Goal: Task Accomplishment & Management: Use online tool/utility

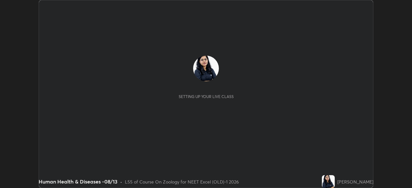
scroll to position [188, 411]
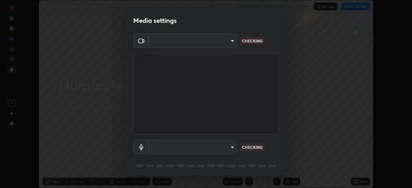
type input "0e50365916b658242f783ed4648cb329f585d10cba28352488c27cd343db3185"
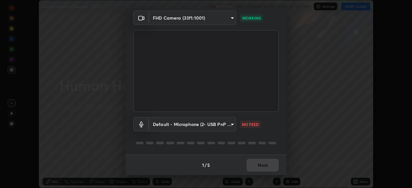
click at [213, 129] on body "Erase all Human Health & Diseases -08/13 Recording WAS SCHEDULED TO START AT 12…" at bounding box center [206, 94] width 412 height 188
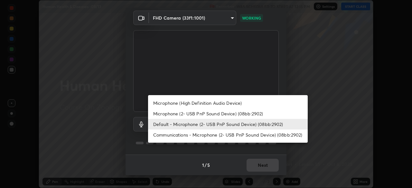
click at [201, 106] on li "Microphone (High Definition Audio Device)" at bounding box center [227, 103] width 159 height 11
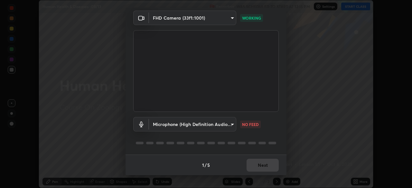
click at [204, 126] on body "Erase all Human Health & Diseases -08/13 Recording WAS SCHEDULED TO START AT 12…" at bounding box center [206, 94] width 412 height 188
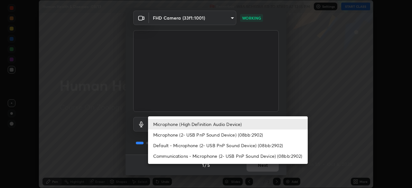
click at [202, 147] on li "Default - Microphone (2- USB PnP Sound Device) (08bb:2902)" at bounding box center [227, 145] width 159 height 11
type input "default"
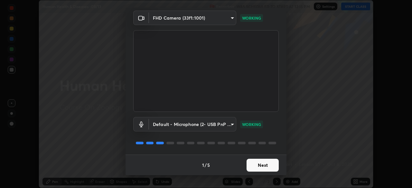
click at [265, 164] on button "Next" at bounding box center [262, 165] width 32 height 13
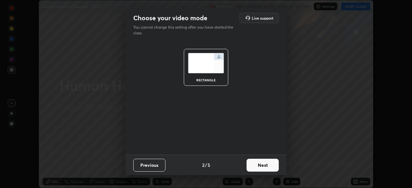
click at [265, 168] on button "Next" at bounding box center [262, 165] width 32 height 13
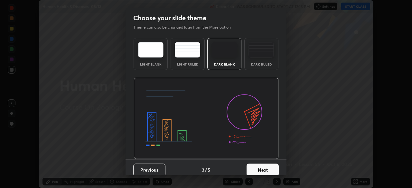
click at [268, 170] on button "Next" at bounding box center [262, 170] width 32 height 13
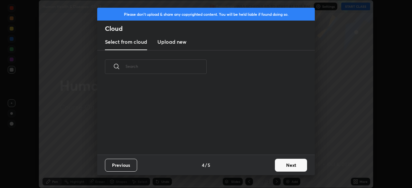
click at [276, 168] on button "Next" at bounding box center [291, 165] width 32 height 13
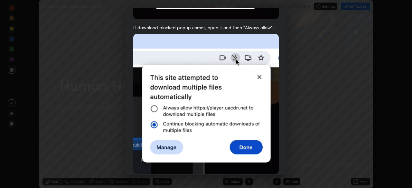
scroll to position [154, 0]
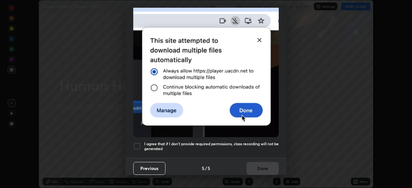
click at [139, 142] on div at bounding box center [137, 146] width 8 height 8
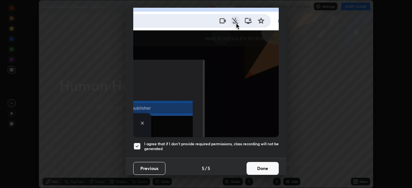
click at [266, 164] on button "Done" at bounding box center [262, 168] width 32 height 13
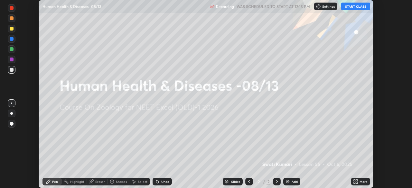
click at [356, 183] on icon at bounding box center [357, 183] width 2 height 2
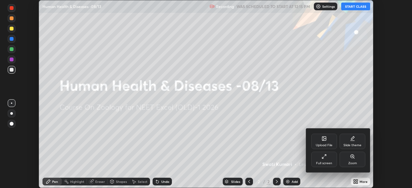
click at [328, 141] on div "Upload File" at bounding box center [324, 141] width 26 height 15
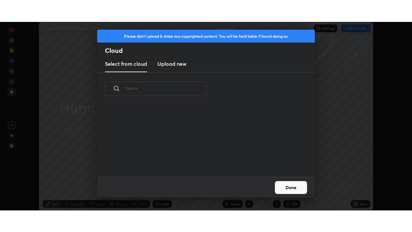
scroll to position [71, 206]
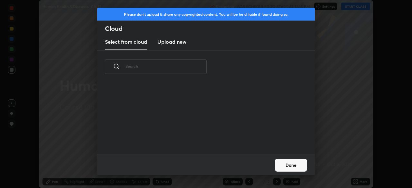
click at [181, 47] on new "Upload new" at bounding box center [171, 42] width 29 height 16
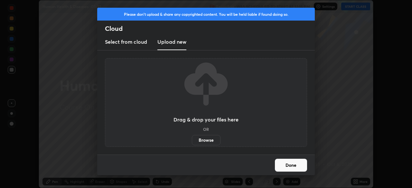
click at [203, 144] on label "Browse" at bounding box center [206, 140] width 29 height 10
click at [192, 144] on input "Browse" at bounding box center [192, 140] width 0 height 10
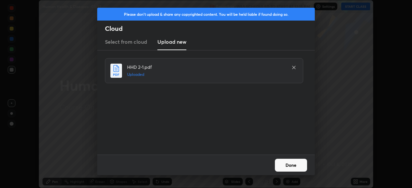
click at [296, 165] on button "Done" at bounding box center [291, 165] width 32 height 13
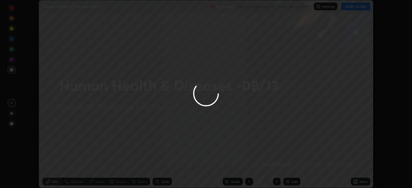
click at [359, 181] on div "More" at bounding box center [363, 181] width 8 height 3
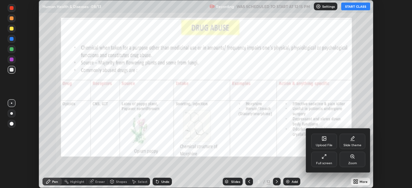
click at [324, 162] on div "Full screen" at bounding box center [324, 163] width 16 height 3
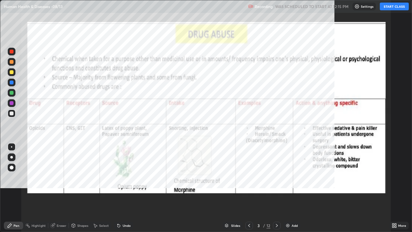
scroll to position [232, 412]
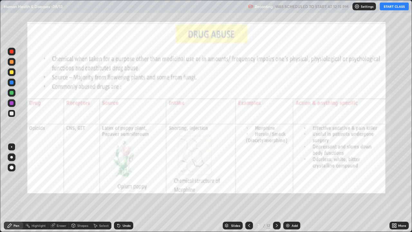
click at [248, 188] on icon at bounding box center [248, 225] width 5 height 5
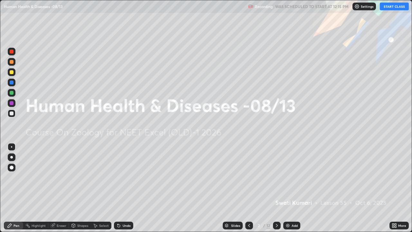
click at [360, 7] on div "Settings" at bounding box center [363, 7] width 23 height 8
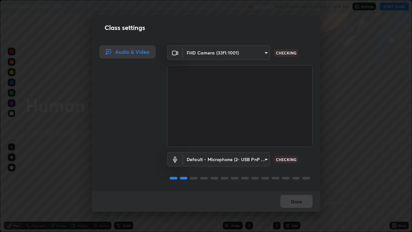
scroll to position [1, 0]
click at [297, 188] on button "Done" at bounding box center [296, 201] width 32 height 13
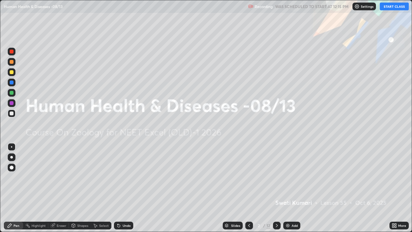
click at [397, 9] on button "START CLASS" at bounding box center [393, 7] width 29 height 8
click at [398, 9] on button "START CLASS" at bounding box center [393, 7] width 29 height 8
click at [276, 188] on icon at bounding box center [276, 225] width 5 height 5
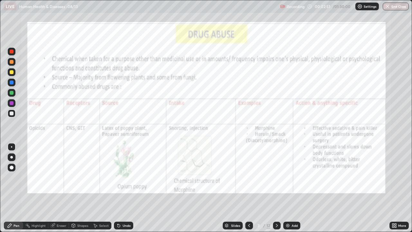
click at [13, 103] on div at bounding box center [12, 103] width 4 height 4
click at [39, 188] on div "Highlight" at bounding box center [39, 224] width 14 height 3
click at [13, 83] on div at bounding box center [12, 82] width 4 height 4
click at [14, 188] on div "Pen" at bounding box center [17, 224] width 6 height 3
click at [12, 157] on div at bounding box center [11, 157] width 3 height 3
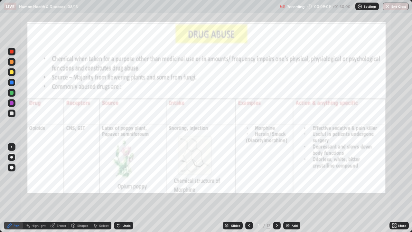
click at [276, 188] on icon at bounding box center [276, 225] width 5 height 5
click at [277, 188] on icon at bounding box center [276, 225] width 5 height 5
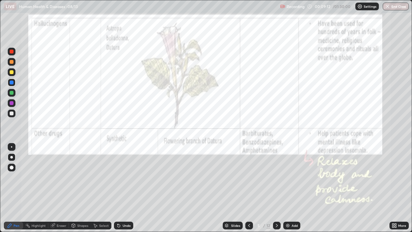
click at [276, 188] on icon at bounding box center [276, 225] width 5 height 5
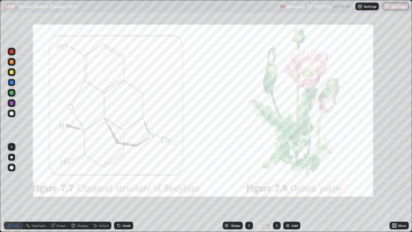
click at [276, 188] on icon at bounding box center [276, 225] width 5 height 5
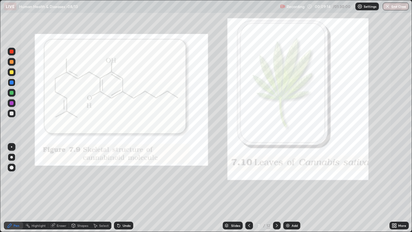
click at [249, 188] on icon at bounding box center [248, 225] width 5 height 5
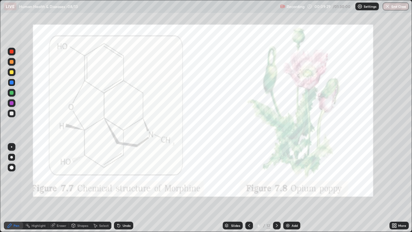
click at [249, 188] on icon at bounding box center [248, 225] width 5 height 5
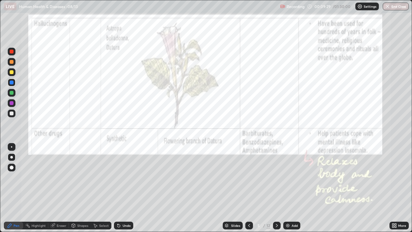
click at [249, 188] on icon at bounding box center [248, 225] width 5 height 5
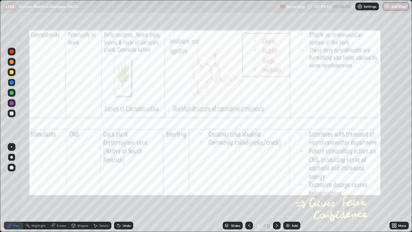
click at [248, 188] on icon at bounding box center [248, 225] width 5 height 5
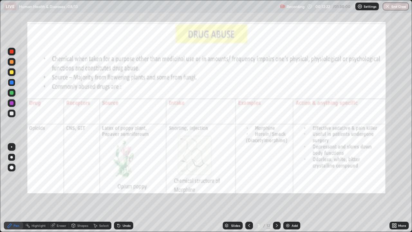
click at [275, 188] on icon at bounding box center [276, 225] width 5 height 5
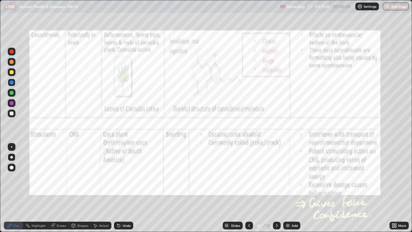
click at [276, 188] on icon at bounding box center [276, 225] width 5 height 5
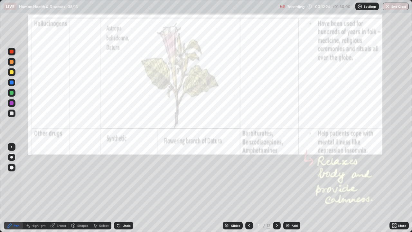
click at [276, 188] on icon at bounding box center [276, 225] width 5 height 5
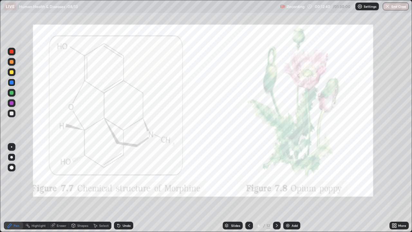
click at [13, 105] on div at bounding box center [12, 103] width 8 height 8
click at [121, 188] on div "Undo" at bounding box center [123, 225] width 19 height 8
click at [248, 188] on icon at bounding box center [248, 225] width 5 height 5
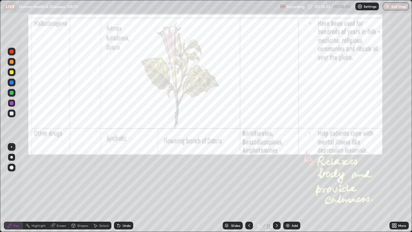
click at [248, 188] on icon at bounding box center [249, 224] width 2 height 3
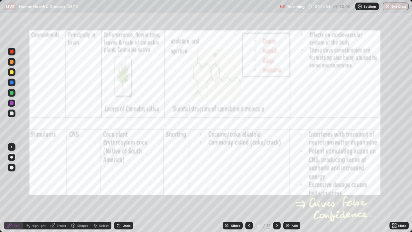
click at [248, 188] on icon at bounding box center [248, 225] width 5 height 5
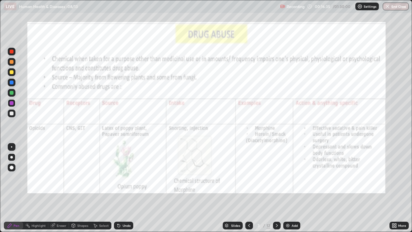
click at [12, 93] on div at bounding box center [12, 93] width 4 height 4
click at [124, 188] on div "Undo" at bounding box center [127, 224] width 8 height 3
click at [11, 103] on div at bounding box center [12, 103] width 4 height 4
click at [123, 188] on div "Undo" at bounding box center [123, 225] width 19 height 8
click at [121, 188] on div "Undo" at bounding box center [123, 225] width 19 height 8
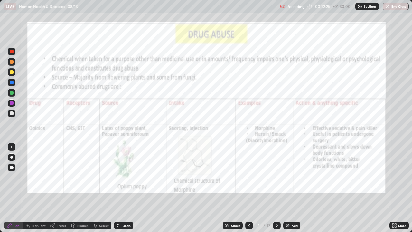
click at [276, 188] on icon at bounding box center [276, 225] width 5 height 5
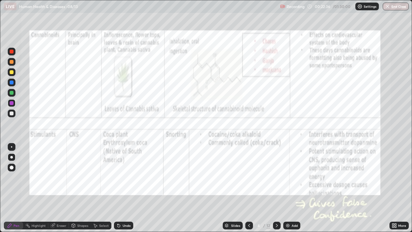
click at [12, 83] on div at bounding box center [12, 82] width 4 height 4
click at [276, 188] on icon at bounding box center [276, 225] width 5 height 5
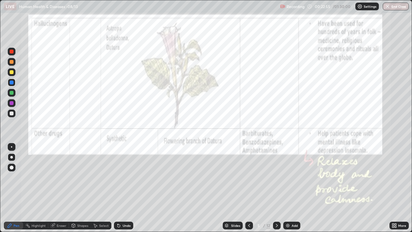
click at [276, 188] on icon at bounding box center [276, 225] width 5 height 5
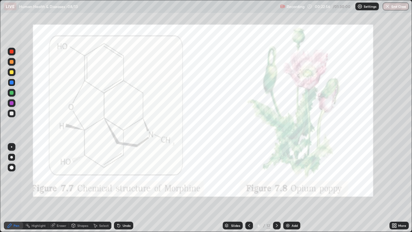
click at [276, 188] on icon at bounding box center [276, 225] width 5 height 5
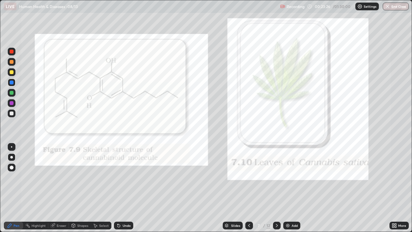
click at [251, 188] on div at bounding box center [249, 225] width 8 height 8
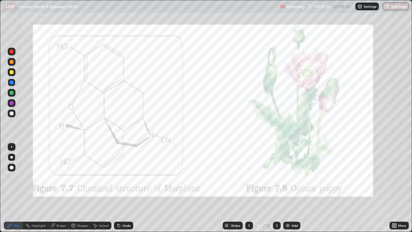
click at [249, 188] on div at bounding box center [249, 225] width 8 height 13
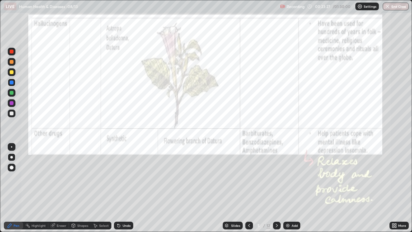
click at [247, 188] on div at bounding box center [249, 225] width 8 height 8
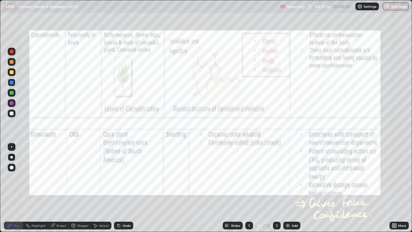
click at [39, 188] on div "Highlight" at bounding box center [39, 224] width 14 height 3
click at [56, 188] on div "Eraser" at bounding box center [58, 225] width 21 height 8
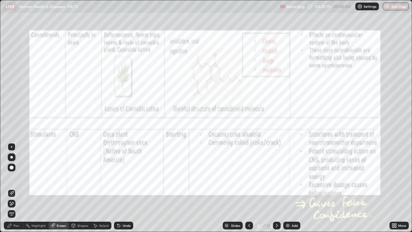
click at [14, 188] on div "Pen" at bounding box center [17, 224] width 6 height 3
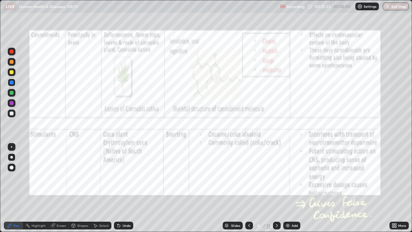
click at [276, 188] on icon at bounding box center [276, 225] width 5 height 5
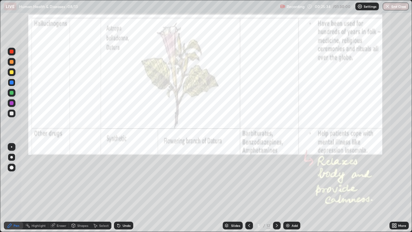
click at [276, 188] on icon at bounding box center [277, 224] width 2 height 3
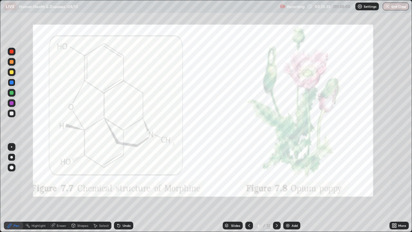
click at [277, 188] on icon at bounding box center [276, 225] width 5 height 5
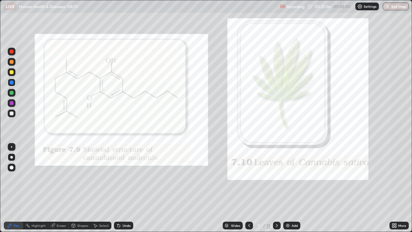
click at [245, 188] on div at bounding box center [249, 225] width 8 height 8
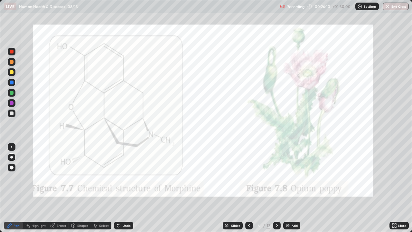
click at [248, 188] on icon at bounding box center [248, 225] width 5 height 5
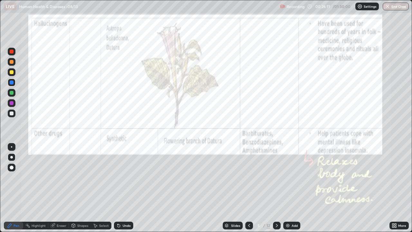
click at [248, 188] on icon at bounding box center [248, 225] width 5 height 5
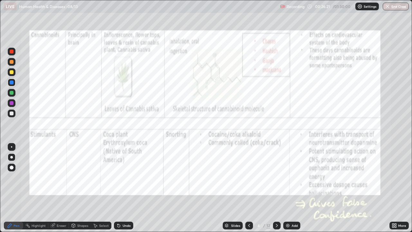
click at [40, 188] on div "Highlight" at bounding box center [39, 224] width 14 height 3
click at [11, 52] on div at bounding box center [12, 52] width 4 height 4
click at [14, 188] on div "Pen" at bounding box center [17, 224] width 6 height 3
click at [13, 103] on div at bounding box center [12, 103] width 4 height 4
click at [35, 188] on div "Highlight" at bounding box center [35, 225] width 25 height 8
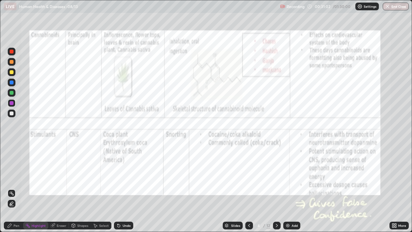
click at [16, 188] on div "Pen" at bounding box center [17, 224] width 6 height 3
click at [13, 93] on div at bounding box center [12, 93] width 4 height 4
click at [124, 188] on div "Undo" at bounding box center [127, 224] width 8 height 3
click at [276, 188] on icon at bounding box center [276, 225] width 5 height 5
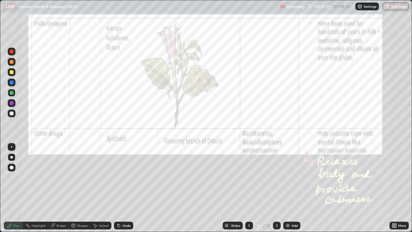
click at [13, 59] on div at bounding box center [12, 62] width 8 height 8
click at [11, 63] on div at bounding box center [12, 62] width 4 height 4
click at [119, 188] on icon at bounding box center [118, 225] width 5 height 5
click at [35, 188] on div "Highlight" at bounding box center [39, 224] width 14 height 3
click at [11, 82] on div at bounding box center [12, 82] width 4 height 4
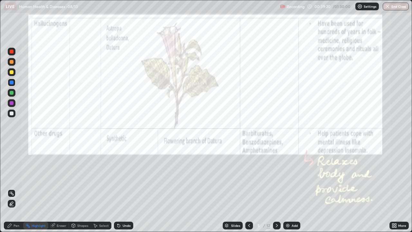
click at [12, 104] on div at bounding box center [12, 103] width 4 height 4
click at [10, 94] on div at bounding box center [12, 93] width 4 height 4
click at [14, 188] on div "Pen" at bounding box center [17, 224] width 6 height 3
click at [276, 188] on icon at bounding box center [276, 225] width 5 height 5
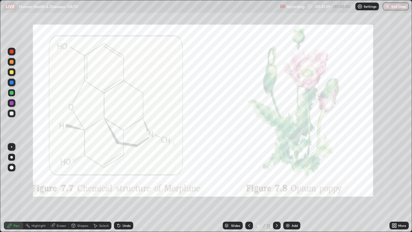
click at [277, 188] on icon at bounding box center [276, 225] width 5 height 5
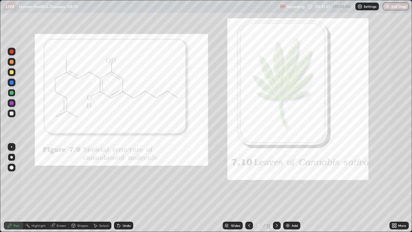
click at [276, 188] on icon at bounding box center [276, 225] width 5 height 5
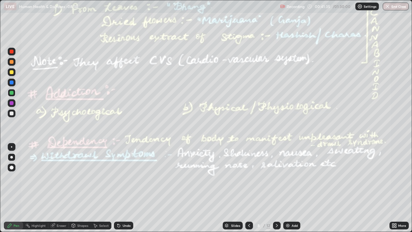
click at [10, 84] on div at bounding box center [12, 82] width 4 height 4
click at [34, 188] on div "Highlight" at bounding box center [39, 224] width 14 height 3
click at [12, 94] on div at bounding box center [12, 93] width 4 height 4
click at [37, 188] on div "Highlight" at bounding box center [39, 224] width 14 height 3
click at [16, 188] on div "Pen" at bounding box center [17, 224] width 6 height 3
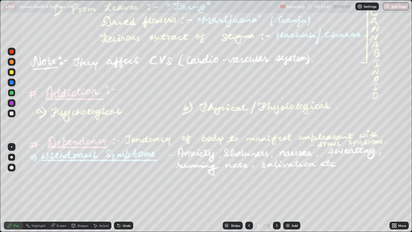
click at [17, 188] on div "Pen" at bounding box center [17, 224] width 6 height 3
click at [39, 188] on div "Highlight" at bounding box center [35, 225] width 25 height 8
click at [15, 188] on div "Pen" at bounding box center [13, 225] width 19 height 8
click at [31, 188] on div "Highlight" at bounding box center [35, 225] width 25 height 8
click at [276, 188] on icon at bounding box center [276, 225] width 5 height 5
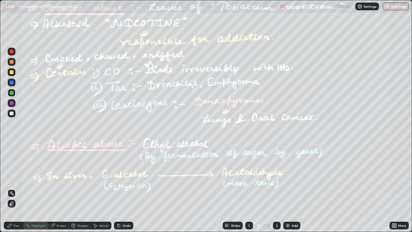
click at [10, 103] on div at bounding box center [12, 103] width 4 height 4
click at [16, 188] on div "Pen" at bounding box center [17, 224] width 6 height 3
click at [12, 114] on div at bounding box center [12, 113] width 4 height 4
click at [41, 188] on div "Highlight" at bounding box center [39, 224] width 14 height 3
click at [12, 103] on div at bounding box center [12, 103] width 4 height 4
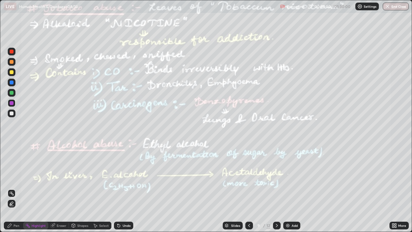
click at [277, 188] on icon at bounding box center [277, 224] width 2 height 3
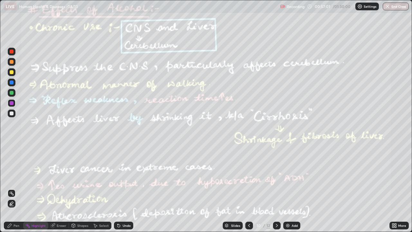
click at [11, 84] on div at bounding box center [12, 82] width 4 height 4
click at [276, 188] on icon at bounding box center [276, 225] width 5 height 5
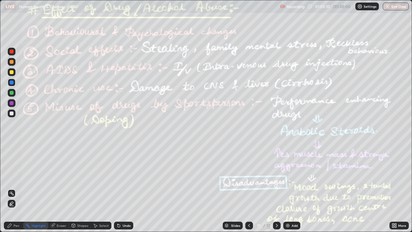
click at [12, 95] on div at bounding box center [12, 93] width 8 height 8
click at [59, 188] on div "Eraser" at bounding box center [62, 224] width 10 height 3
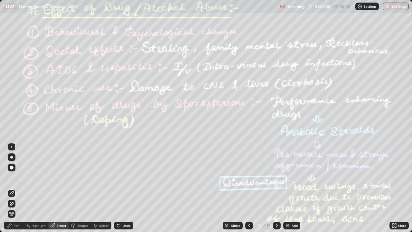
click at [15, 188] on div "Pen" at bounding box center [17, 224] width 6 height 3
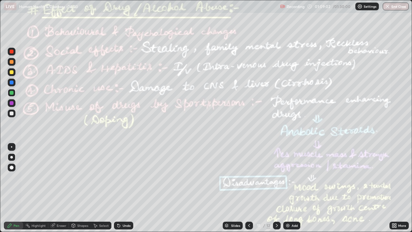
click at [125, 188] on div "Undo" at bounding box center [127, 224] width 8 height 3
click at [36, 188] on div "Highlight" at bounding box center [39, 224] width 14 height 3
click at [276, 188] on icon at bounding box center [276, 225] width 5 height 5
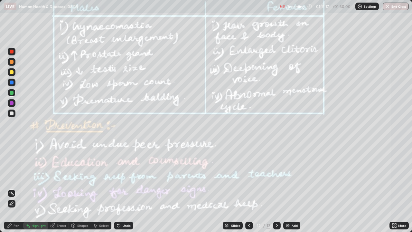
click at [13, 104] on div at bounding box center [12, 103] width 8 height 8
click at [392, 8] on button "End Class" at bounding box center [395, 7] width 26 height 8
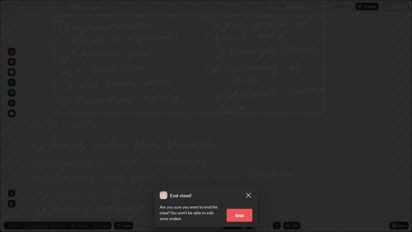
click at [242, 188] on button "End" at bounding box center [239, 214] width 26 height 13
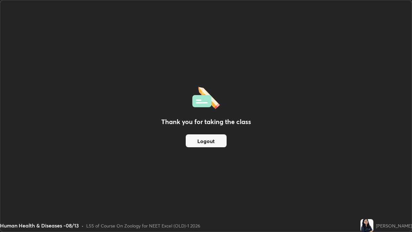
click at [213, 140] on button "Logout" at bounding box center [206, 140] width 41 height 13
